Goal: Information Seeking & Learning: Learn about a topic

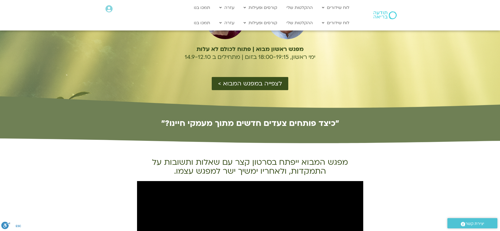
scroll to position [10, 0]
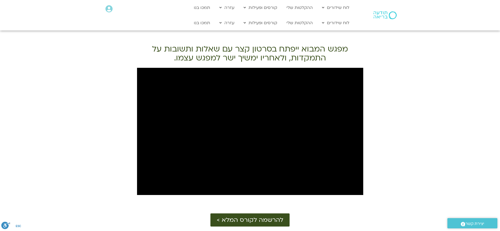
scroll to position [277, 0]
